Goal: Task Accomplishment & Management: Manage account settings

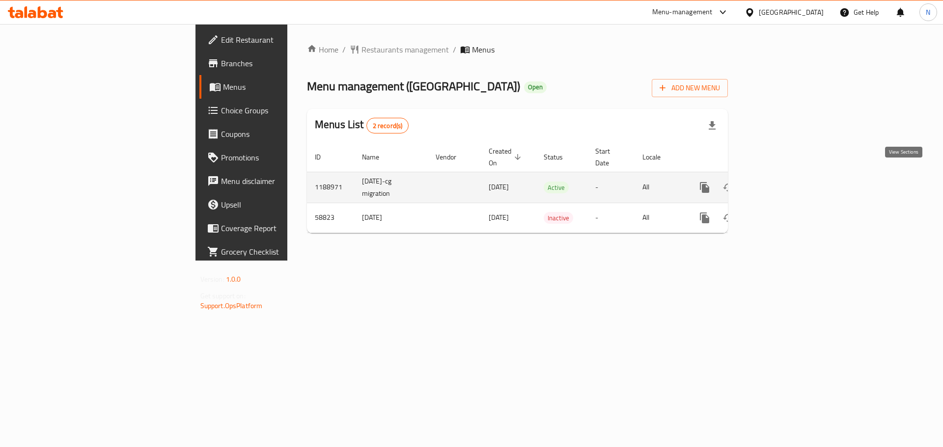
click at [787, 180] on link "enhanced table" at bounding box center [775, 188] width 24 height 24
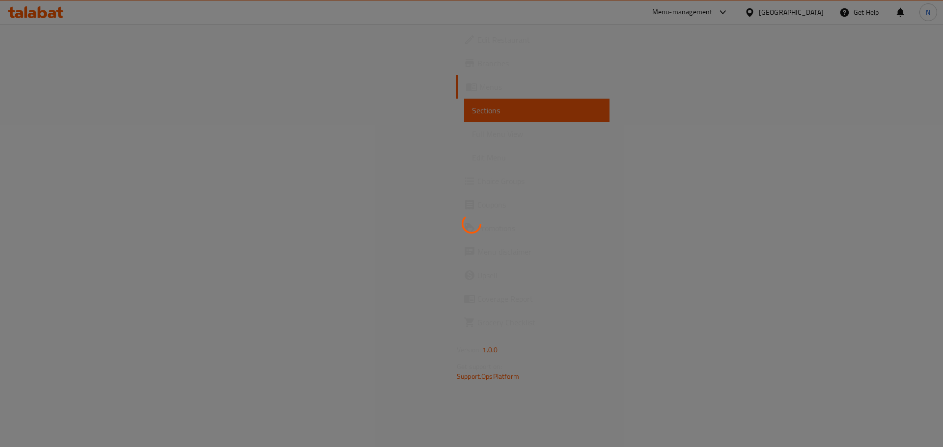
click at [62, 184] on div at bounding box center [471, 223] width 943 height 447
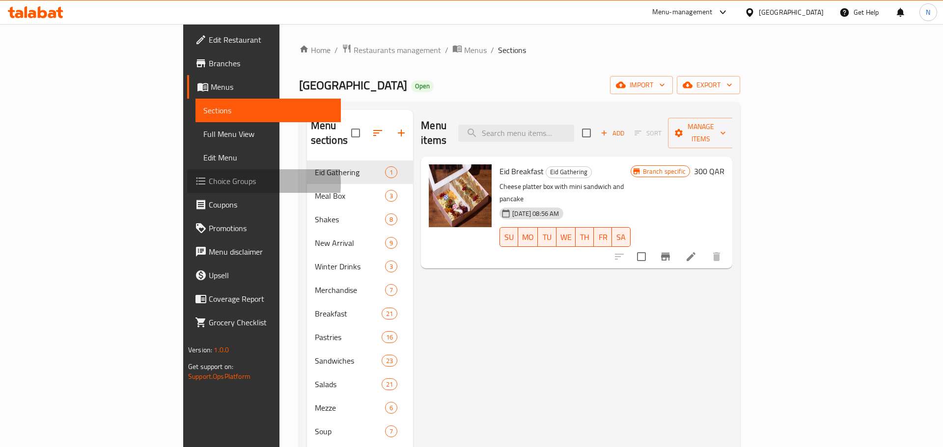
click at [209, 184] on span "Choice Groups" at bounding box center [271, 181] width 124 height 12
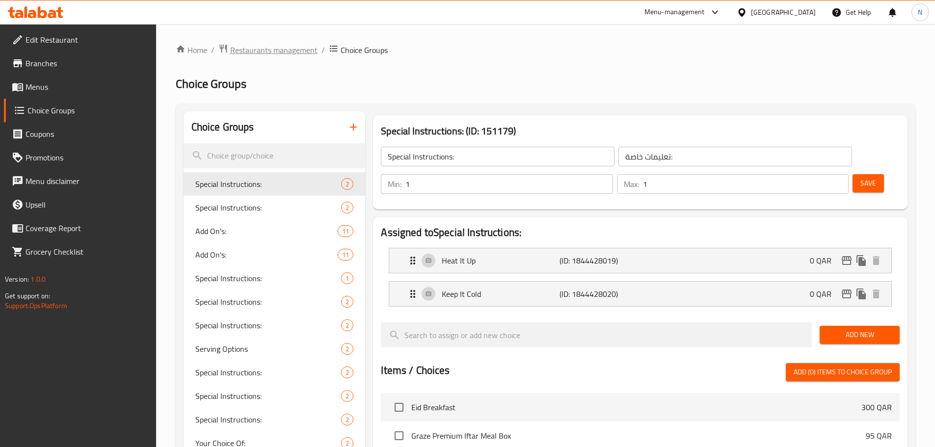
click at [271, 44] on span "Restaurants management" at bounding box center [273, 50] width 87 height 12
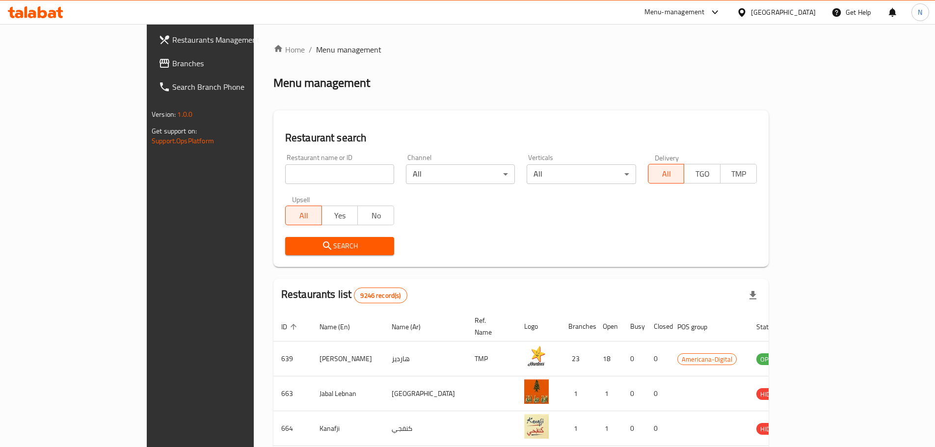
click at [172, 60] on span "Branches" at bounding box center [233, 63] width 123 height 12
